Goal: Browse casually

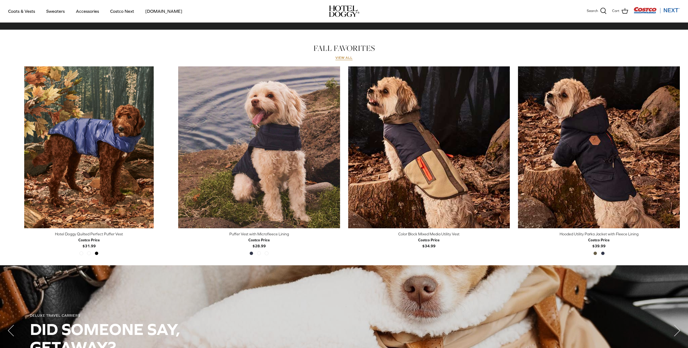
scroll to position [199, 0]
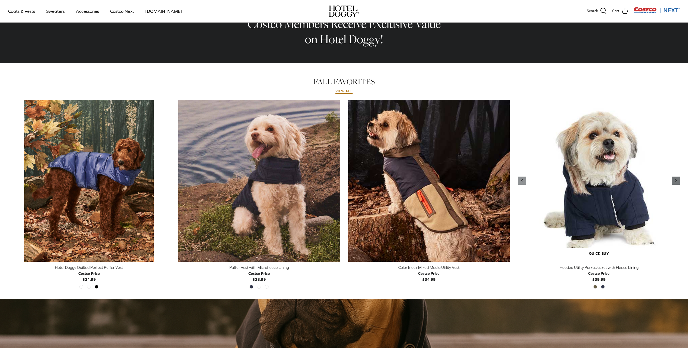
click at [673, 181] on icon "Right" at bounding box center [675, 180] width 7 height 7
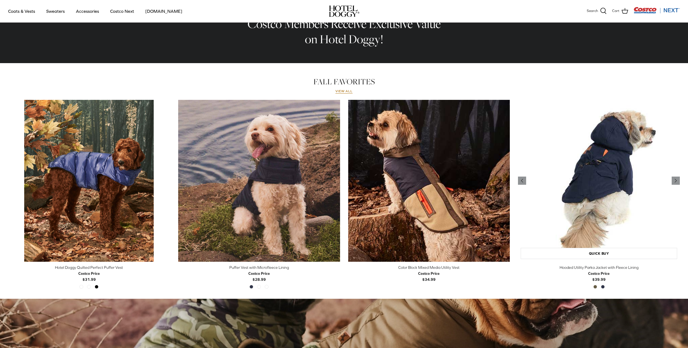
click at [567, 164] on img "Hooded Utility Parka Jacket with Fleece Lining" at bounding box center [599, 181] width 162 height 162
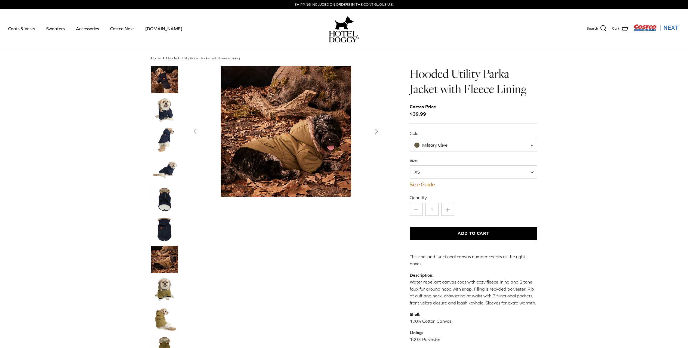
click at [437, 173] on span "XS" at bounding box center [474, 171] width 128 height 13
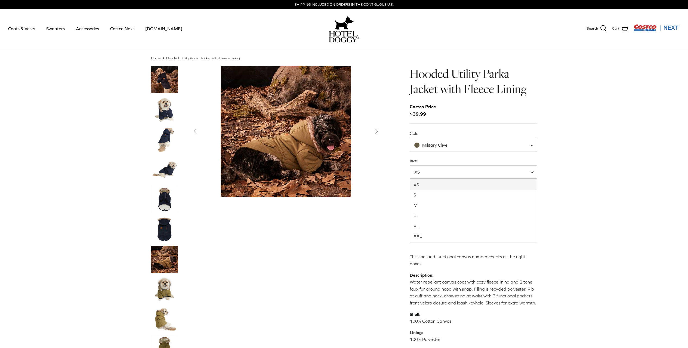
click at [352, 267] on div "Left Right" at bounding box center [267, 245] width 232 height 359
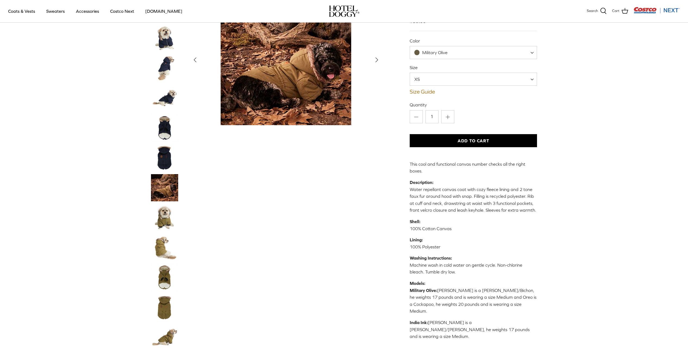
scroll to position [145, 0]
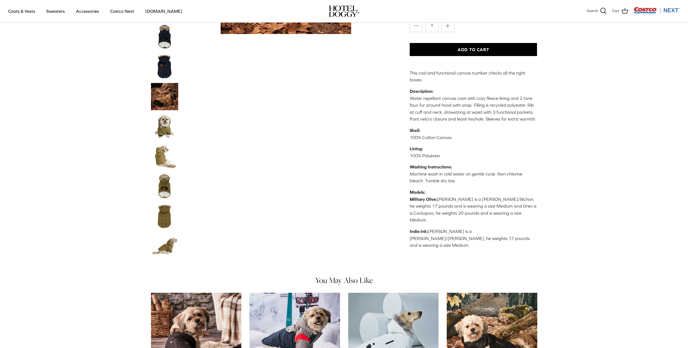
click at [158, 113] on img "Thumbnail Link" at bounding box center [164, 126] width 27 height 27
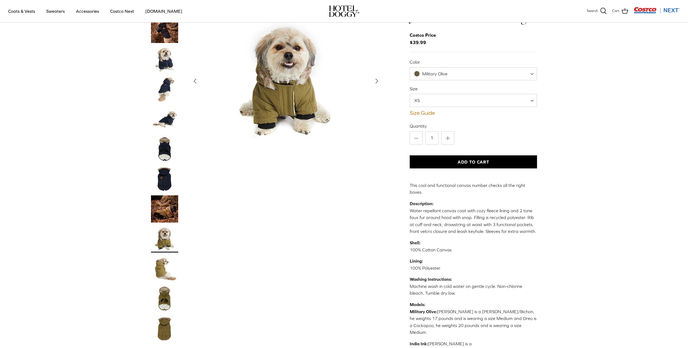
scroll to position [42, 0]
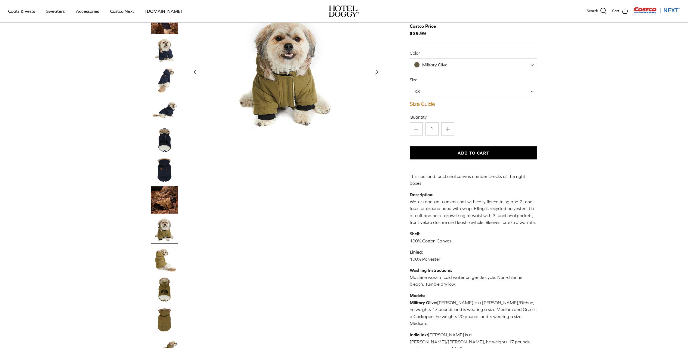
click at [170, 156] on img "Thumbnail Link" at bounding box center [164, 169] width 27 height 27
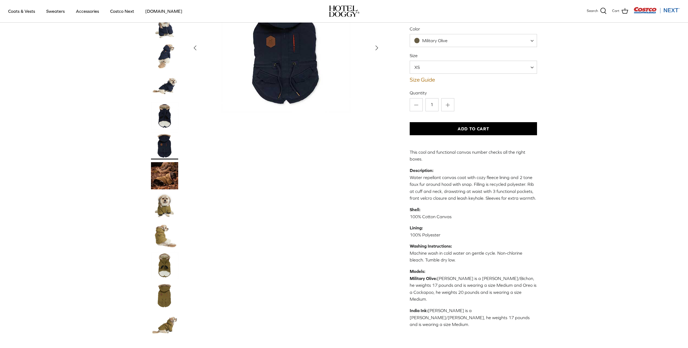
scroll to position [70, 0]
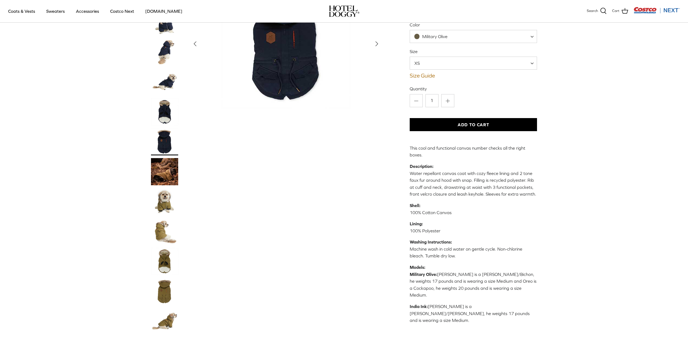
click at [162, 308] on img "Thumbnail Link" at bounding box center [164, 321] width 27 height 27
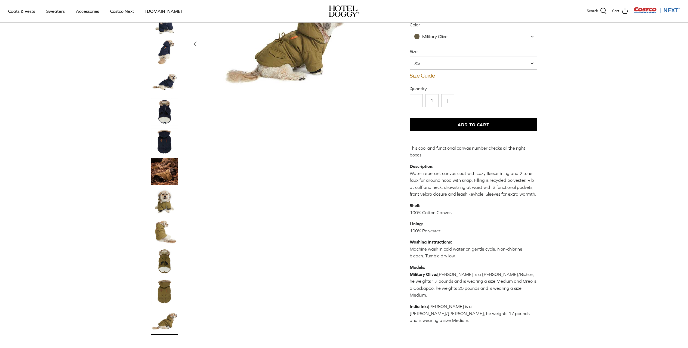
click at [157, 278] on img "Thumbnail Link" at bounding box center [164, 291] width 27 height 27
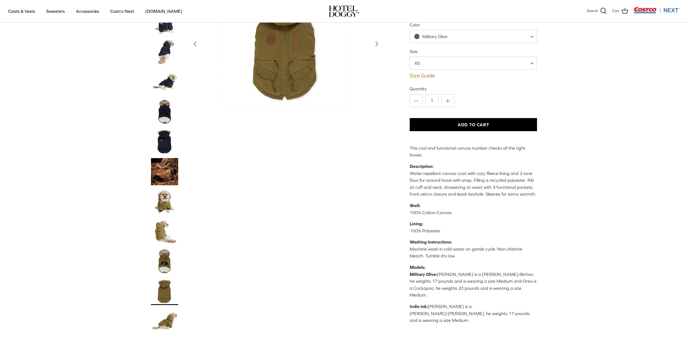
scroll to position [0, 0]
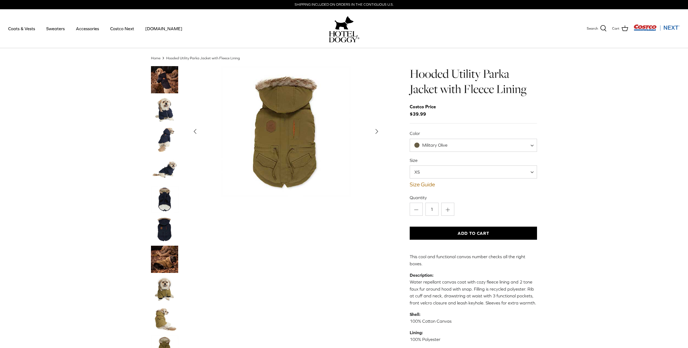
click at [165, 126] on div at bounding box center [170, 245] width 38 height 359
click at [165, 130] on img "Thumbnail Link" at bounding box center [164, 139] width 27 height 27
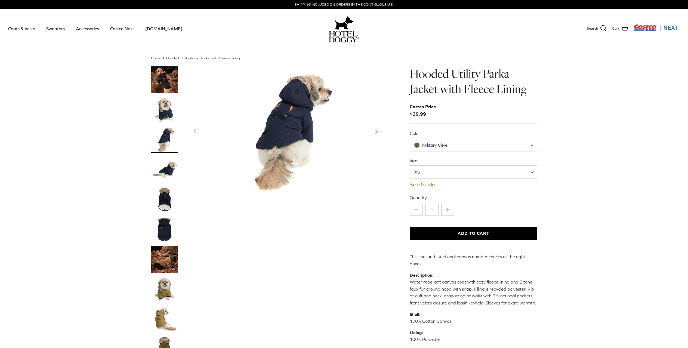
click at [166, 105] on img "Thumbnail Link" at bounding box center [164, 109] width 27 height 27
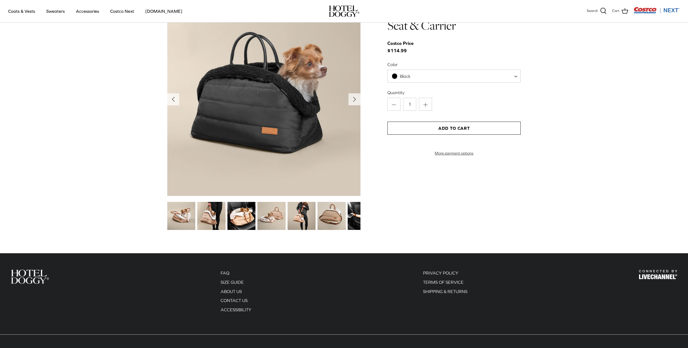
scroll to position [666, 0]
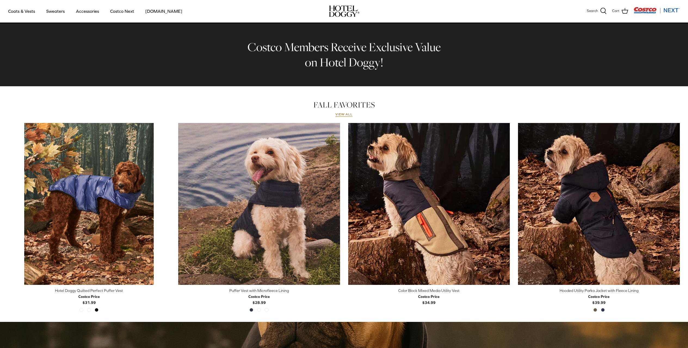
scroll to position [179, 0]
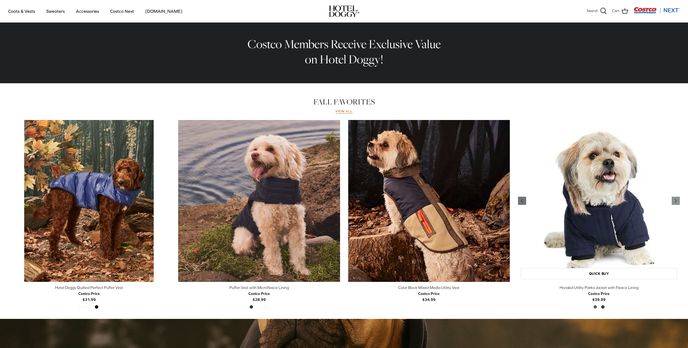
click at [520, 203] on icon "Left" at bounding box center [522, 200] width 7 height 7
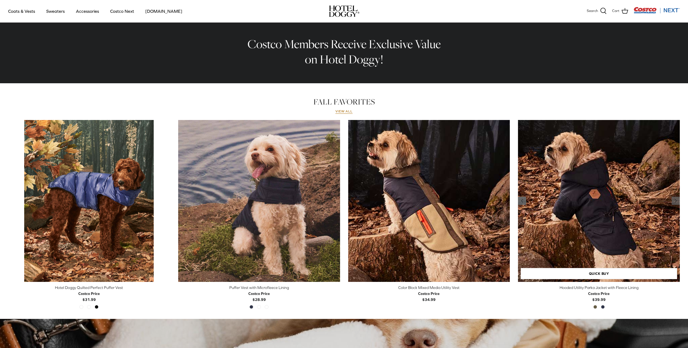
click at [520, 197] on icon "Left" at bounding box center [522, 200] width 7 height 7
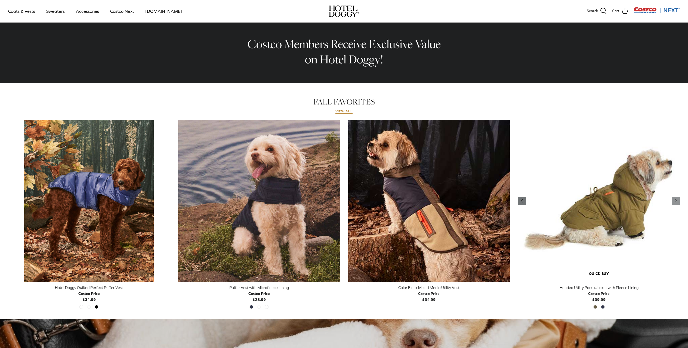
click at [520, 197] on icon "Left" at bounding box center [522, 200] width 7 height 7
